Goal: Transaction & Acquisition: Purchase product/service

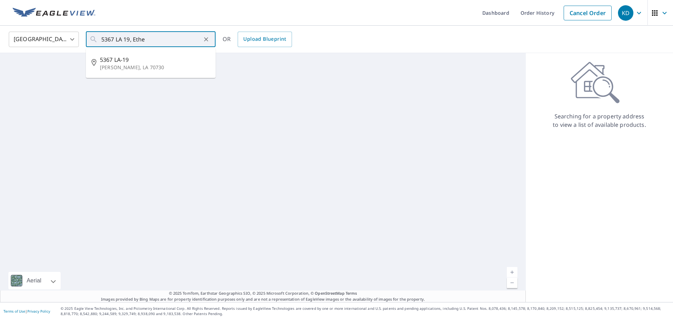
click at [187, 64] on p "[PERSON_NAME], LA 70730" at bounding box center [155, 67] width 110 height 7
type input "5367 LA-19 [PERSON_NAME], LA 70730"
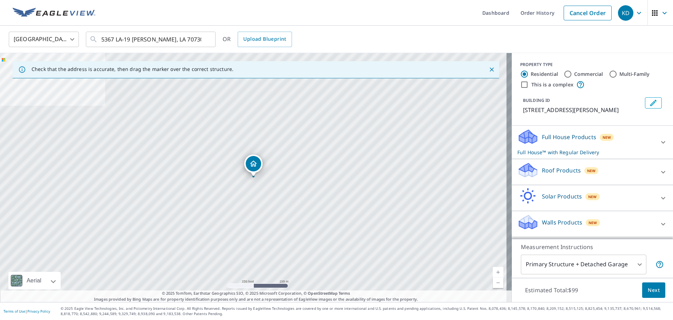
click at [604, 173] on div "Roof Products New" at bounding box center [586, 172] width 137 height 20
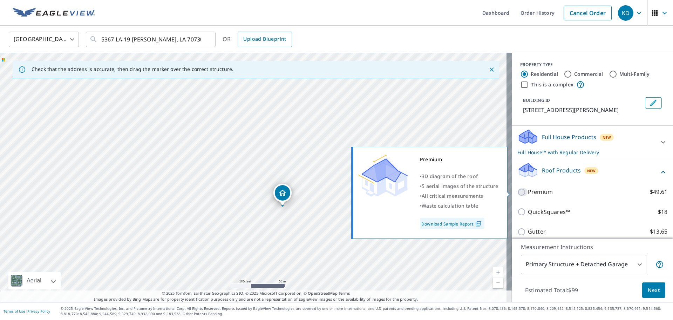
click at [518, 195] on input "Premium $49.61" at bounding box center [523, 192] width 11 height 8
checkbox input "true"
checkbox input "false"
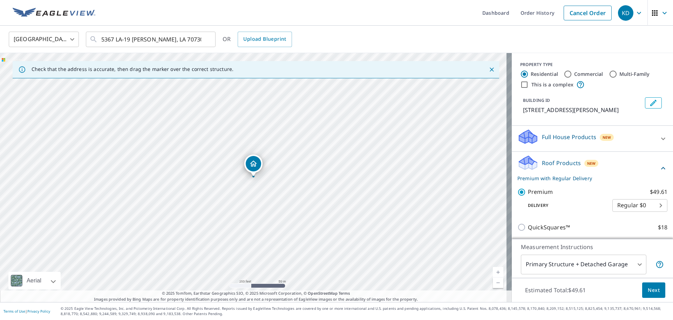
click at [650, 290] on span "Next" at bounding box center [654, 290] width 12 height 9
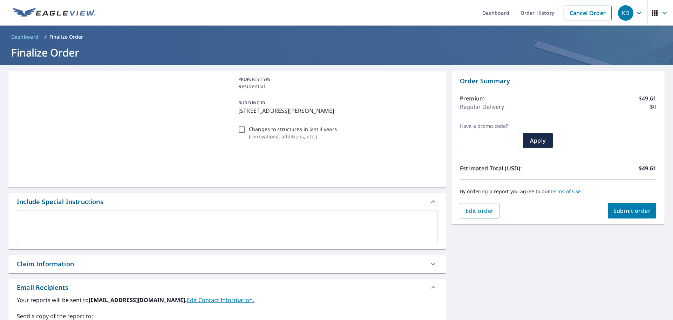
click at [626, 210] on span "Submit order" at bounding box center [633, 211] width 38 height 8
checkbox input "true"
